Goal: Task Accomplishment & Management: Use online tool/utility

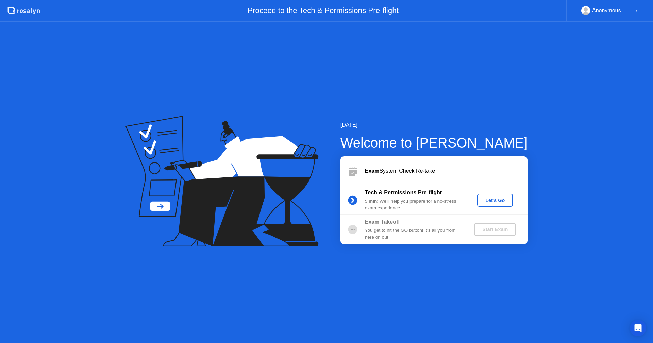
click at [486, 199] on div "Let's Go" at bounding box center [495, 200] width 30 height 5
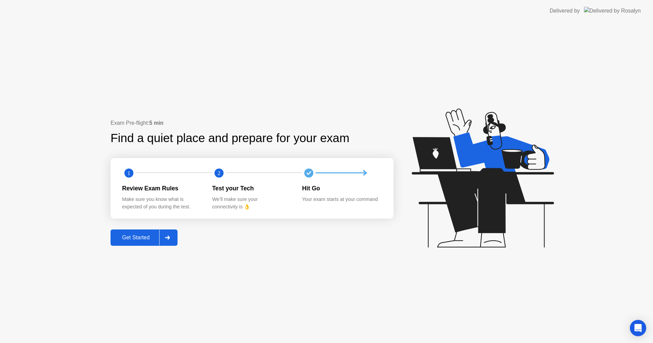
click at [137, 243] on button "Get Started" at bounding box center [144, 238] width 67 height 16
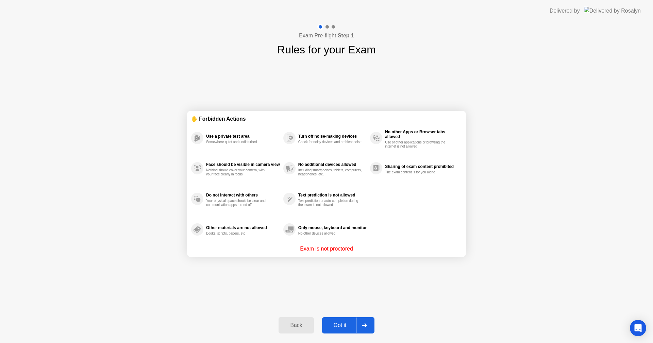
click at [350, 330] on button "Got it" at bounding box center [348, 325] width 52 height 16
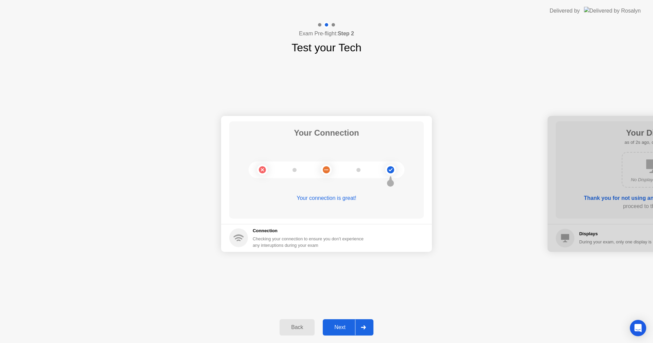
click at [341, 325] on div "Next" at bounding box center [340, 328] width 30 height 6
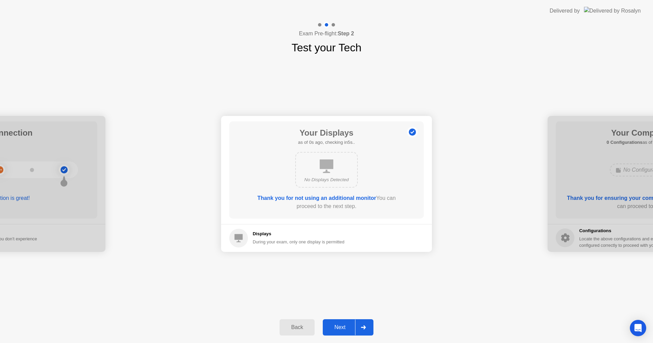
click at [341, 325] on div "Next" at bounding box center [340, 328] width 30 height 6
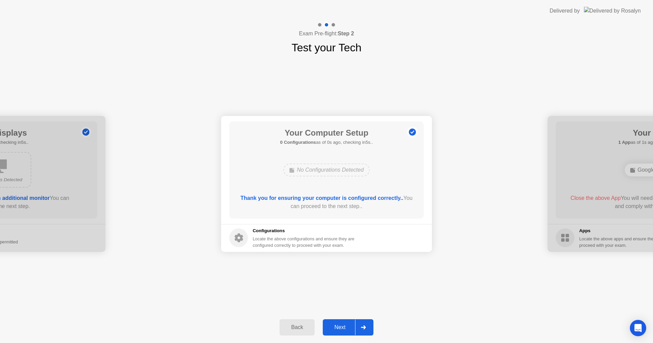
click at [341, 325] on div "Next" at bounding box center [340, 328] width 30 height 6
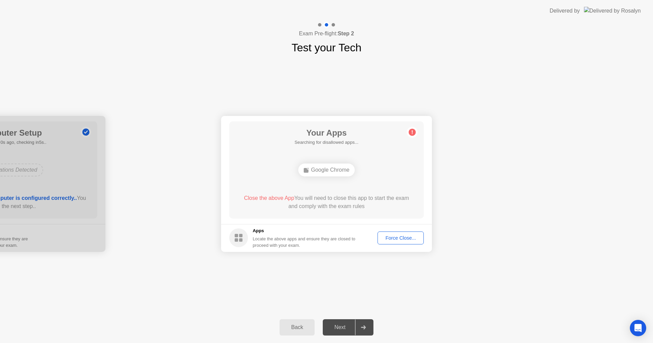
click at [341, 325] on div "Next" at bounding box center [340, 328] width 30 height 6
click at [398, 232] on button "Force Close..." at bounding box center [401, 238] width 46 height 13
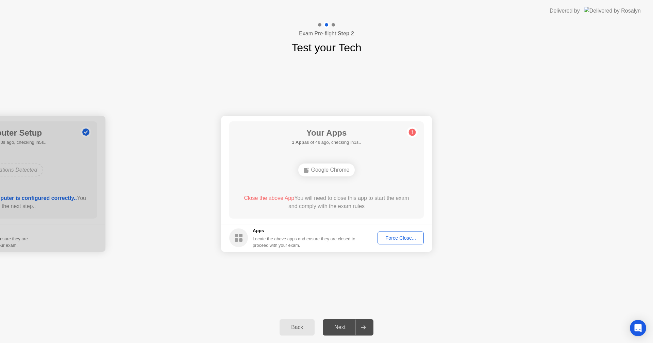
drag, startPoint x: 560, startPoint y: 160, endPoint x: 502, endPoint y: 205, distance: 73.2
click at [397, 241] on div "Force Close..." at bounding box center [401, 237] width 42 height 5
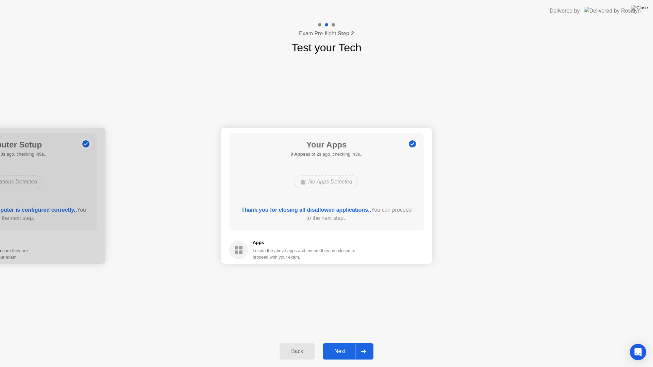
click at [354, 343] on div "Next" at bounding box center [340, 352] width 30 height 6
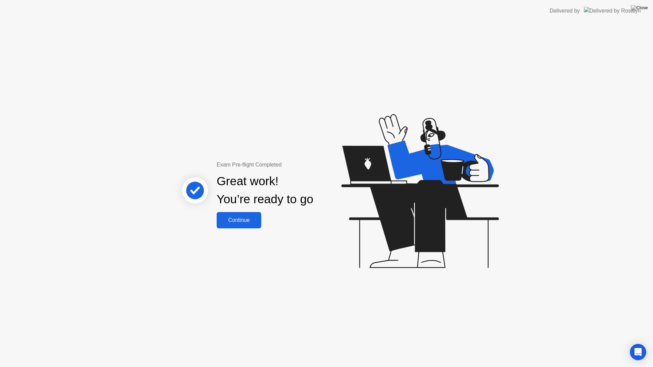
click at [244, 223] on div "Continue" at bounding box center [239, 220] width 40 height 6
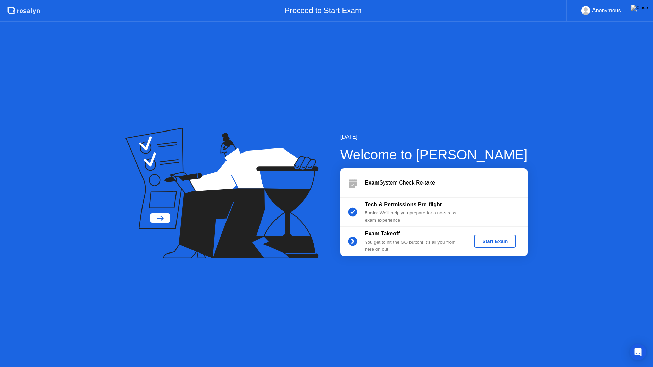
click at [507, 247] on button "Start Exam" at bounding box center [495, 241] width 42 height 13
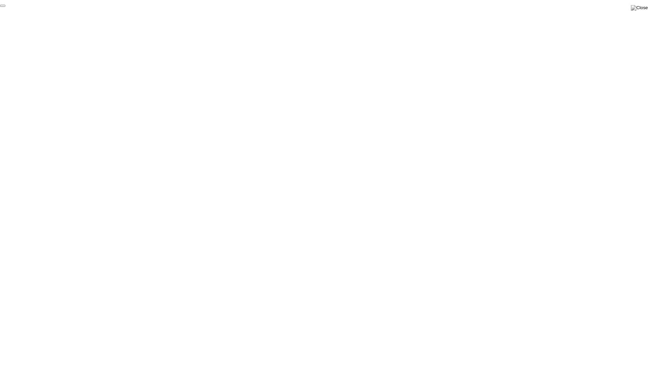
click div "End Proctoring Session"
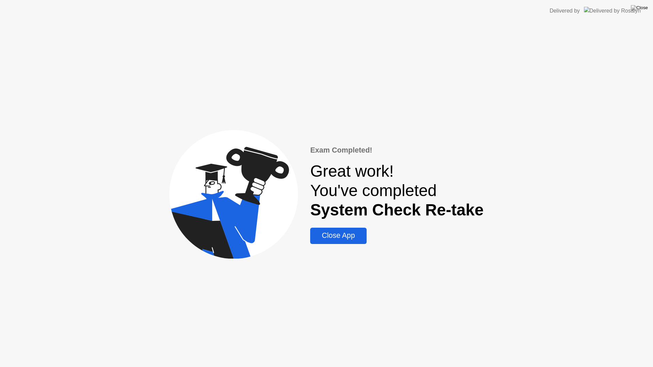
click at [353, 239] on div "Close App" at bounding box center [338, 236] width 52 height 9
